Goal: Transaction & Acquisition: Purchase product/service

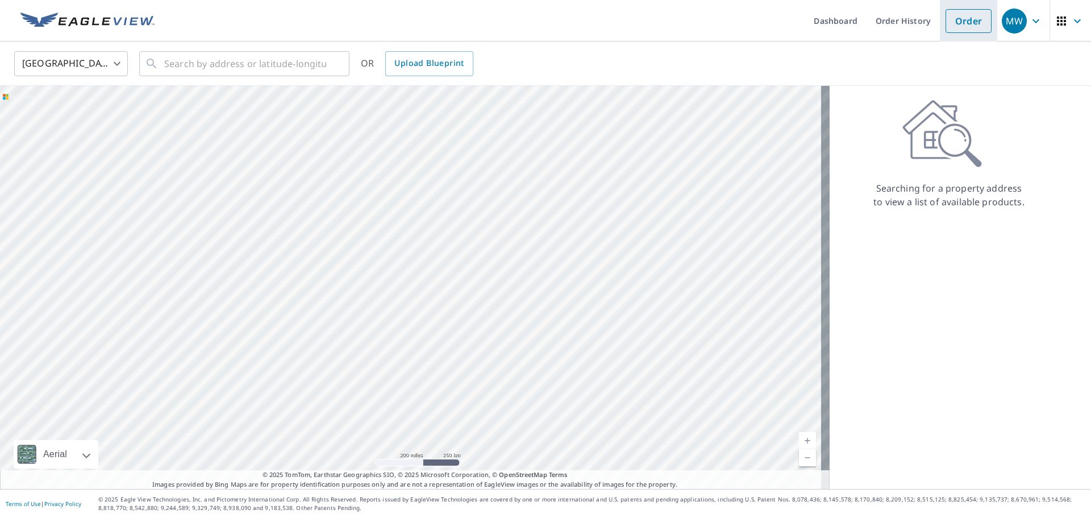
click at [955, 28] on link "Order" at bounding box center [969, 21] width 46 height 24
click at [217, 65] on input "text" at bounding box center [245, 64] width 162 height 32
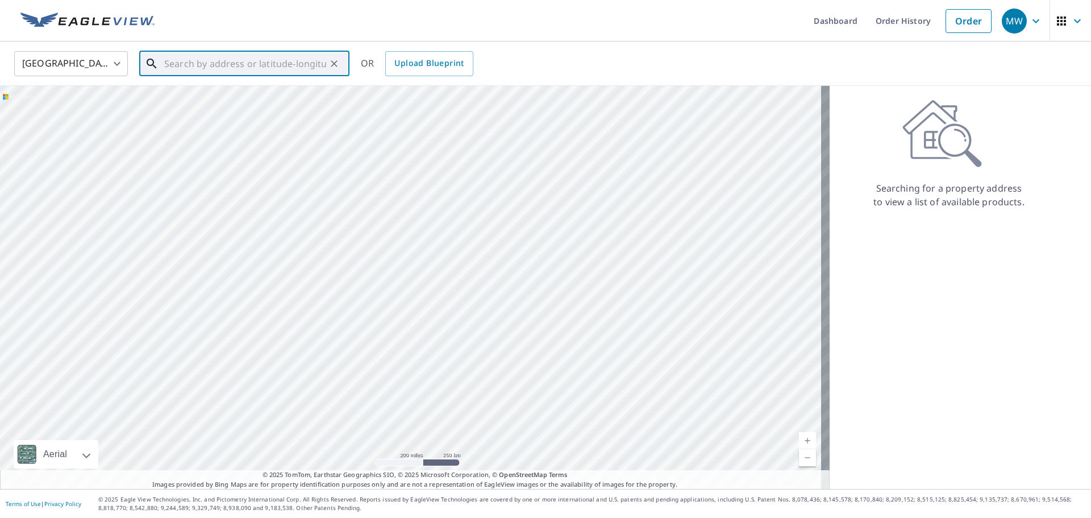
paste input "[STREET_ADDRESS][PERSON_NAME]"
type input "[STREET_ADDRESS][PERSON_NAME]"
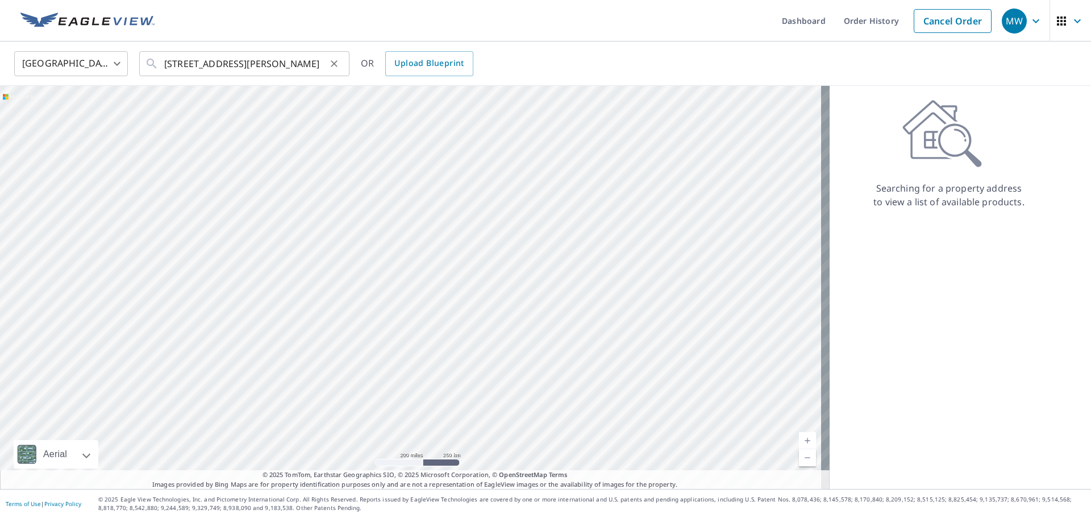
scroll to position [0, 0]
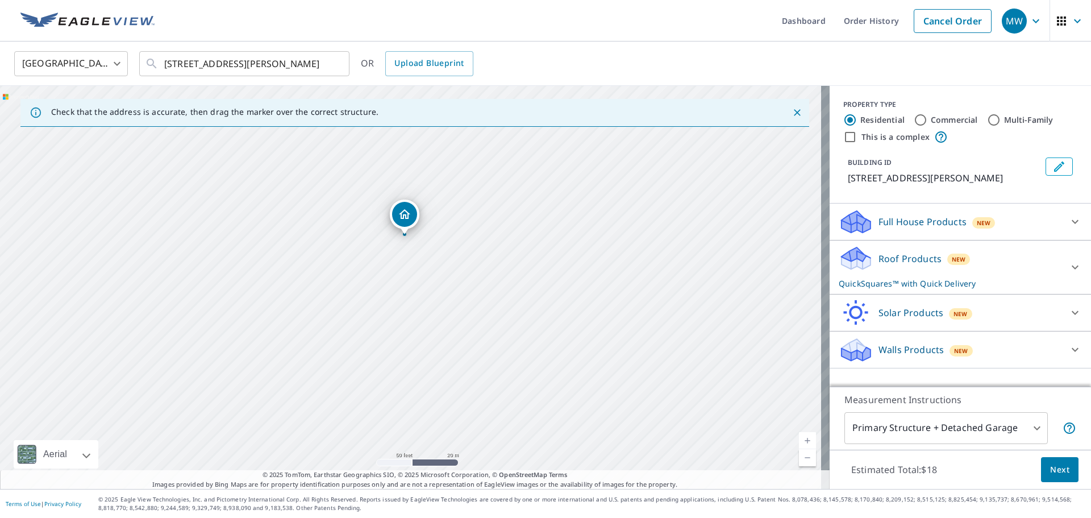
drag, startPoint x: 451, startPoint y: 340, endPoint x: 421, endPoint y: 257, distance: 88.3
click at [433, 259] on div "[STREET_ADDRESS][PERSON_NAME]" at bounding box center [415, 287] width 830 height 403
click at [382, 289] on div "[STREET_ADDRESS][PERSON_NAME]" at bounding box center [415, 287] width 830 height 403
drag, startPoint x: 425, startPoint y: 297, endPoint x: 428, endPoint y: 203, distance: 93.2
click at [428, 211] on div "[STREET_ADDRESS][PERSON_NAME]" at bounding box center [415, 287] width 830 height 403
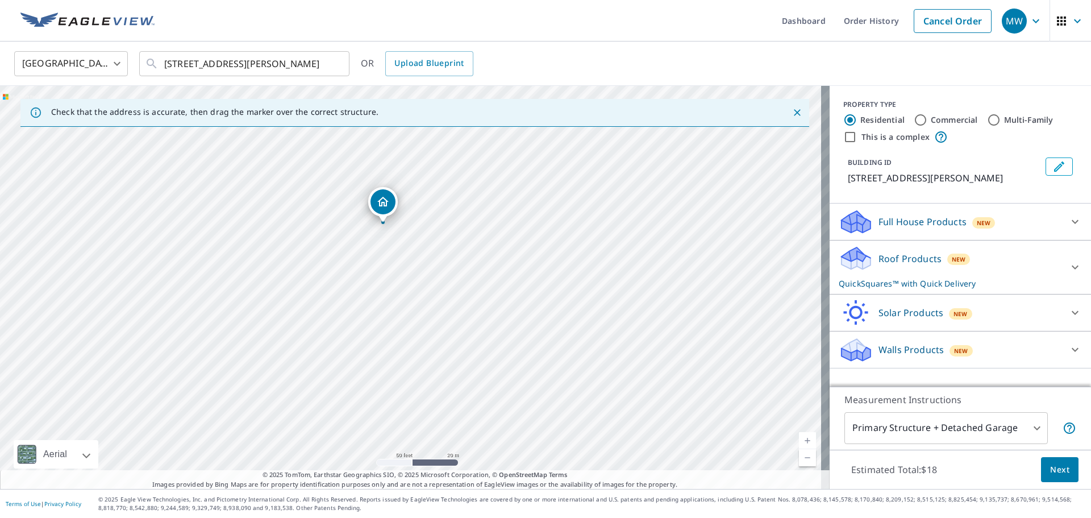
click at [382, 202] on icon "Dropped pin, building 1, Residential property, 2909 County Road 413 Melissa, TX…" at bounding box center [382, 202] width 11 height 10
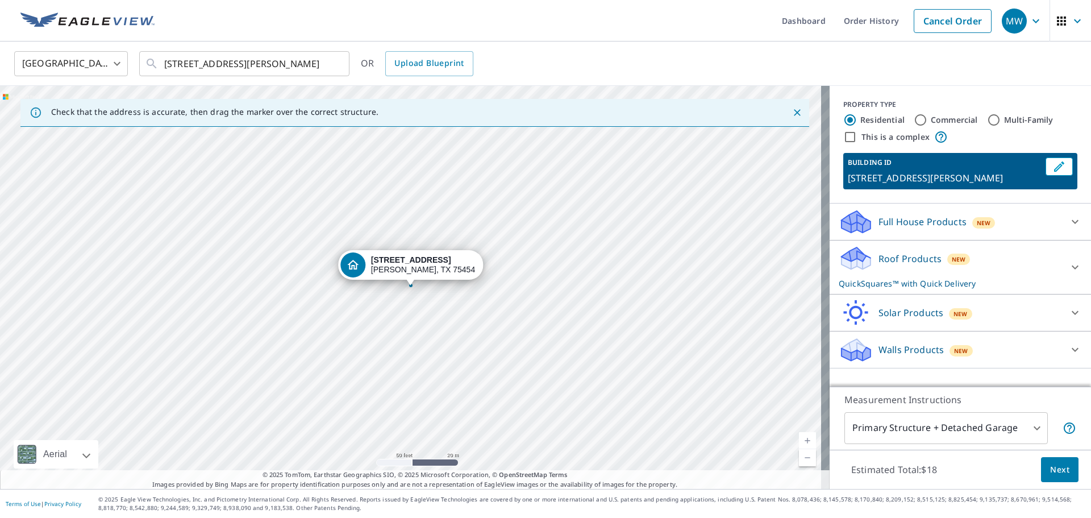
click at [394, 362] on div "[STREET_ADDRESS][PERSON_NAME]" at bounding box center [415, 287] width 830 height 403
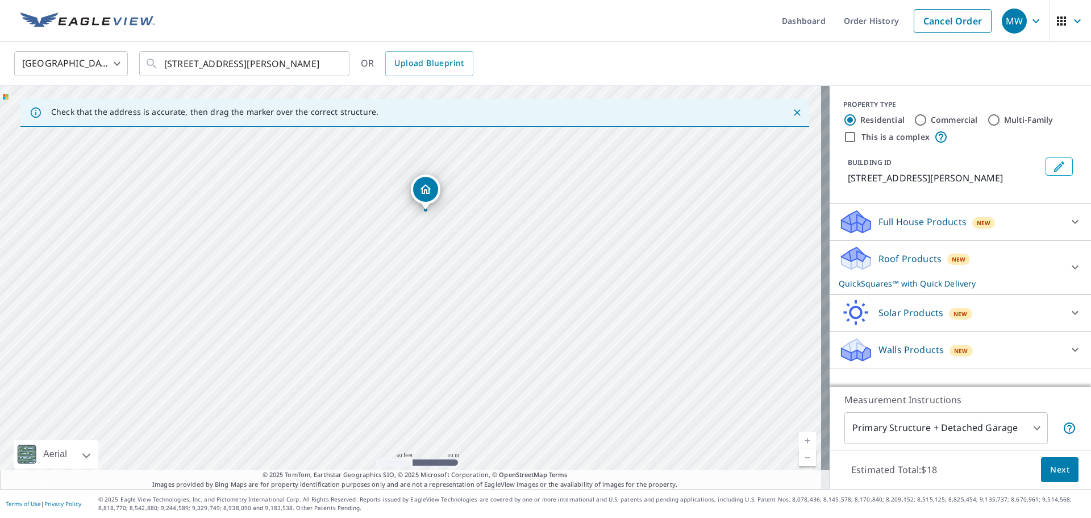
drag, startPoint x: 440, startPoint y: 359, endPoint x: 455, endPoint y: 277, distance: 83.2
click at [455, 277] on div "[STREET_ADDRESS][PERSON_NAME]" at bounding box center [415, 287] width 830 height 403
drag, startPoint x: 425, startPoint y: 187, endPoint x: 403, endPoint y: 257, distance: 73.7
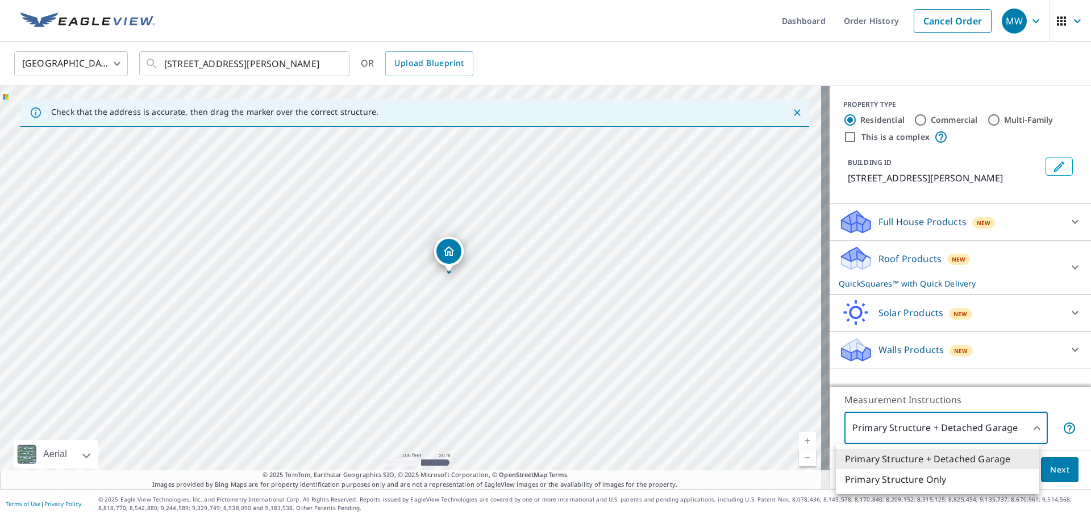
click at [952, 431] on body "MW MW Dashboard Order History Cancel Order MW [GEOGRAPHIC_DATA] [GEOGRAPHIC_DAT…" at bounding box center [545, 259] width 1091 height 518
click at [922, 478] on li "Primary Structure Only" at bounding box center [937, 479] width 203 height 20
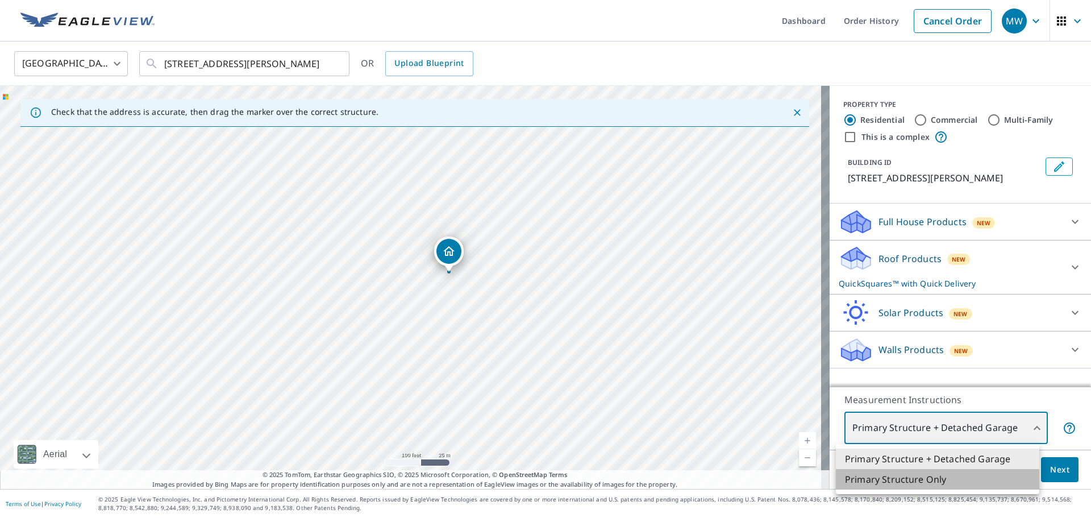
type input "2"
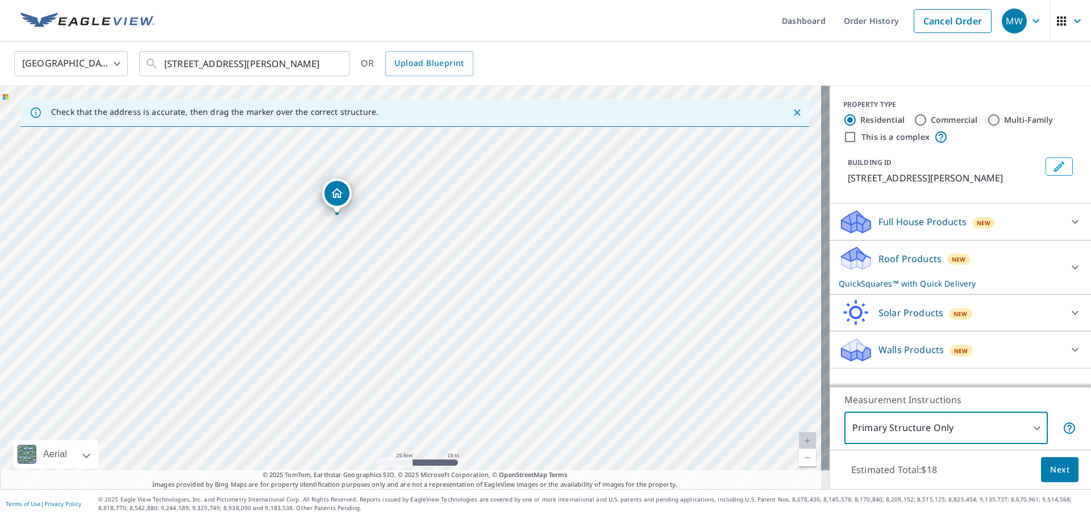
click at [1057, 472] on span "Next" at bounding box center [1059, 470] width 19 height 14
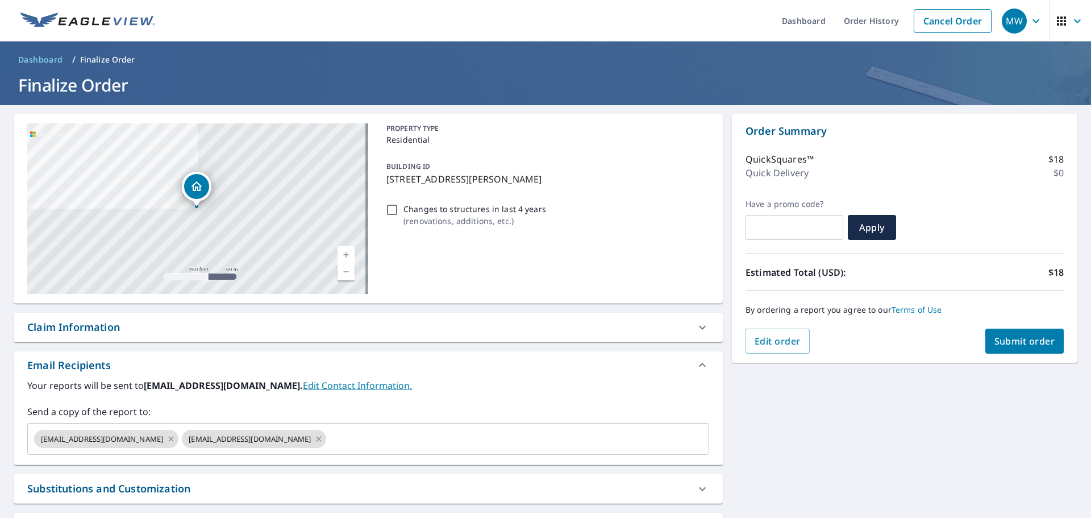
scroll to position [57, 0]
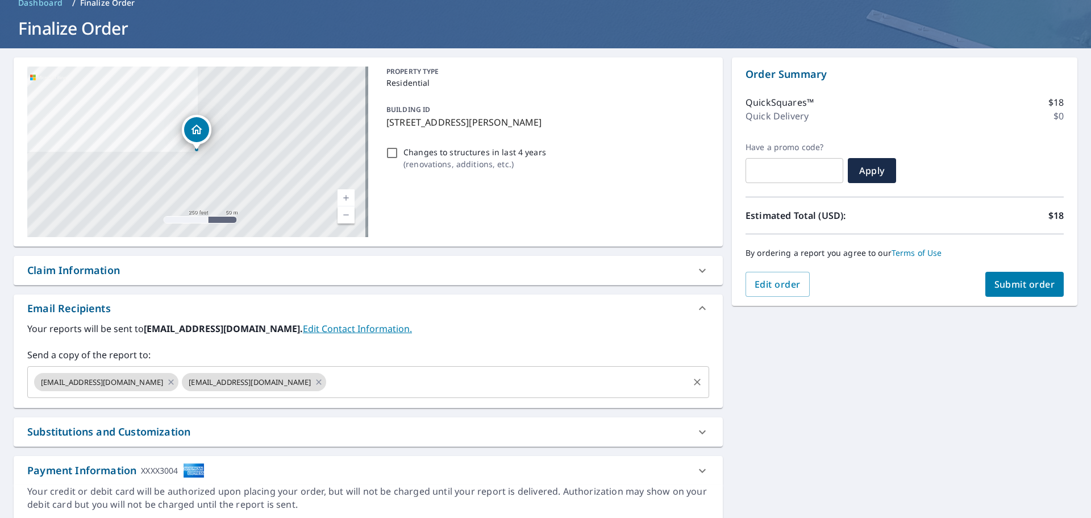
click at [328, 378] on input "text" at bounding box center [507, 382] width 359 height 22
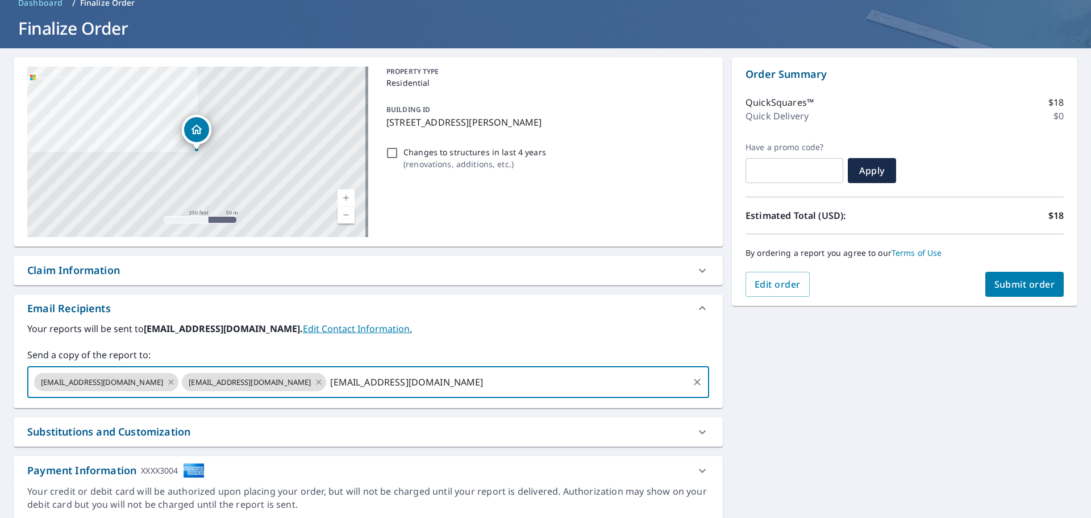
type input "[EMAIL_ADDRESS][DOMAIN_NAME]"
checkbox input "true"
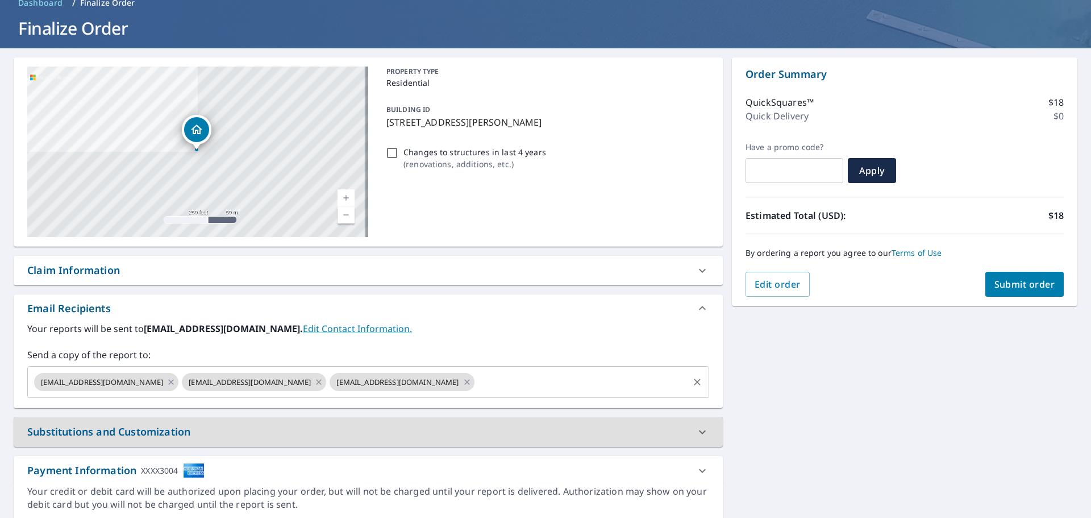
click at [476, 380] on input "text" at bounding box center [581, 382] width 211 height 22
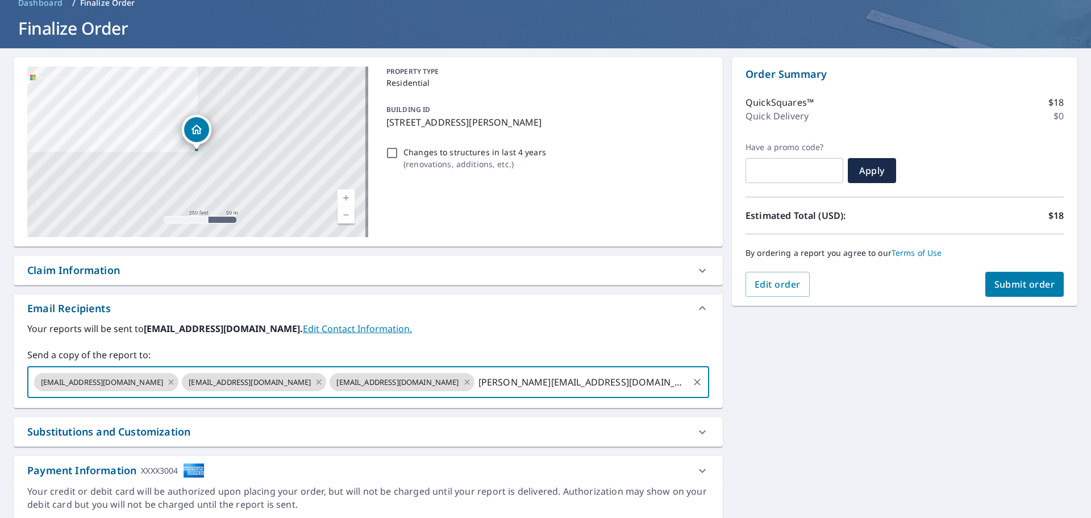
type input "[PERSON_NAME][EMAIL_ADDRESS][DOMAIN_NAME]"
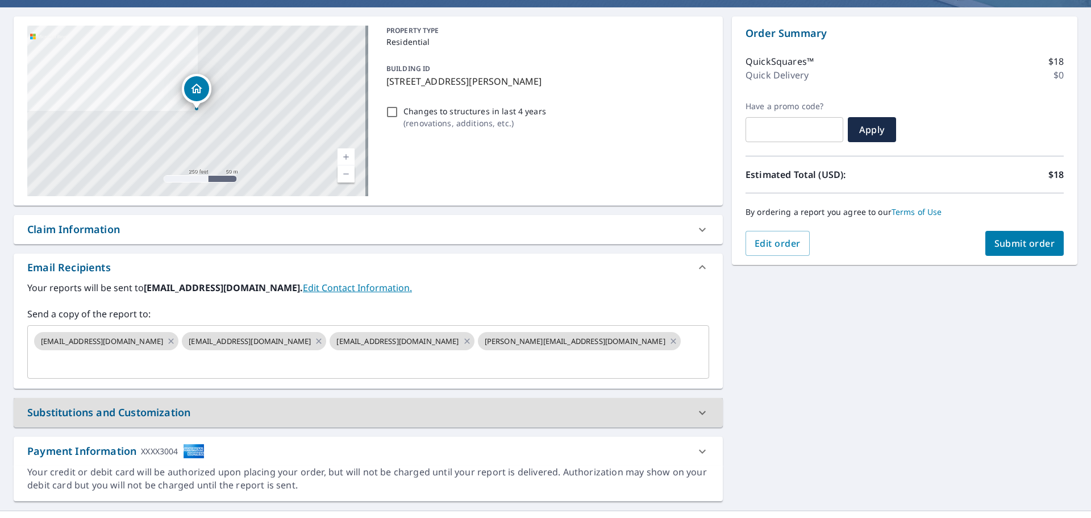
scroll to position [0, 0]
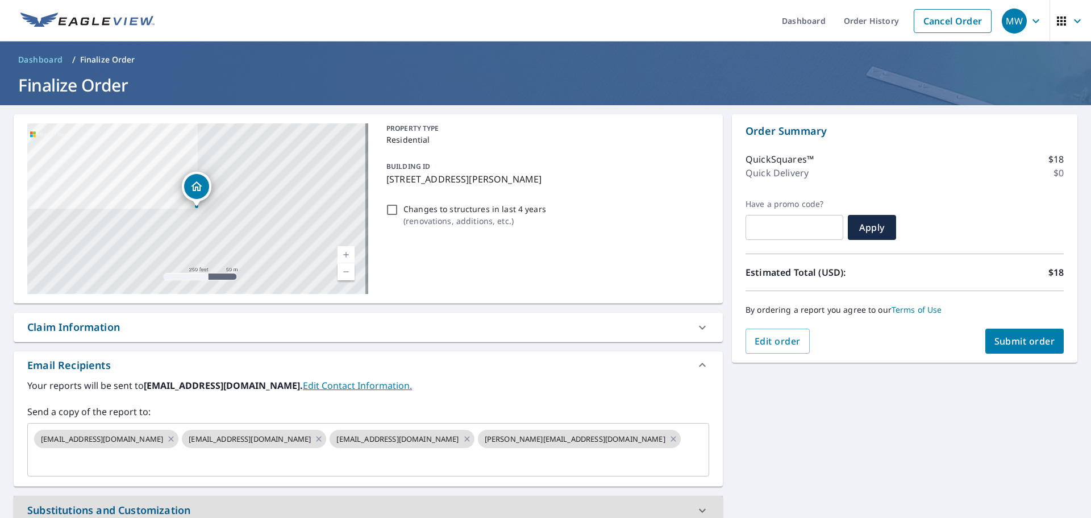
click at [1001, 340] on span "Submit order" at bounding box center [1024, 341] width 61 height 13
checkbox input "true"
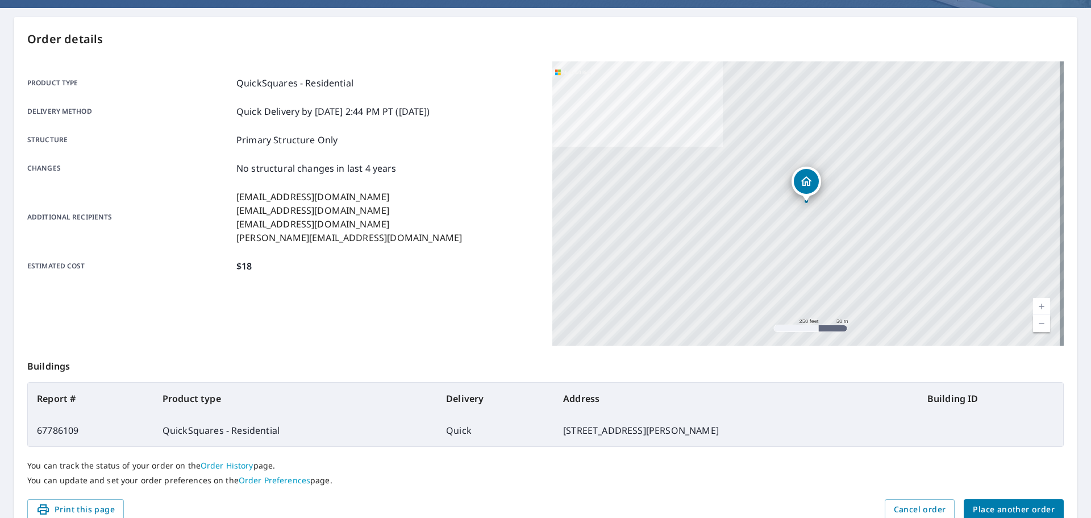
scroll to position [151, 0]
